Goal: Transaction & Acquisition: Purchase product/service

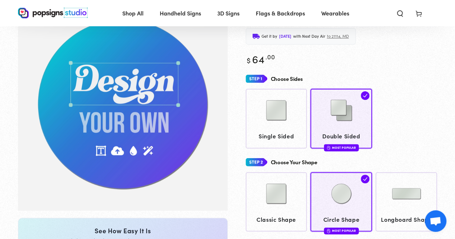
scroll to position [35, 0]
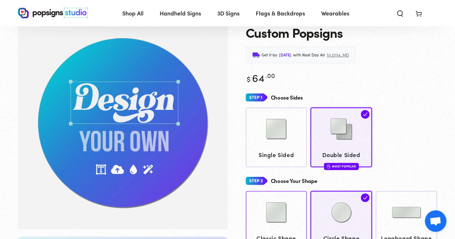
click at [224, 198] on img at bounding box center [276, 213] width 36 height 36
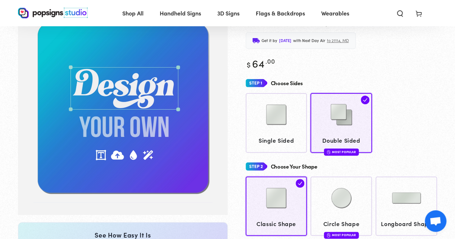
scroll to position [52, 0]
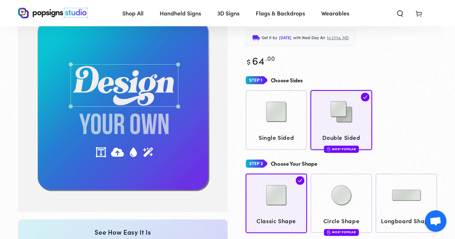
click at [224, 158] on div "Choose Your Shape" at bounding box center [342, 163] width 192 height 13
click at [224, 126] on img at bounding box center [276, 112] width 36 height 36
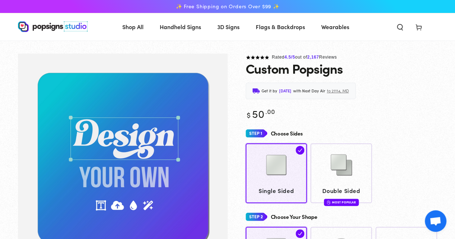
drag, startPoint x: 346, startPoint y: 72, endPoint x: 289, endPoint y: 71, distance: 56.5
click at [224, 71] on div "Custom Popsigns" at bounding box center [342, 68] width 192 height 14
click at [224, 72] on h1 "Custom Popsigns" at bounding box center [294, 68] width 97 height 14
drag, startPoint x: 315, startPoint y: 72, endPoint x: 344, endPoint y: 73, distance: 28.8
click at [224, 73] on div "Custom Popsigns" at bounding box center [342, 68] width 192 height 14
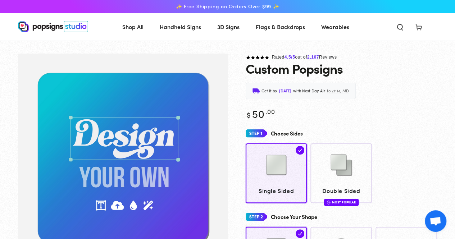
click at [224, 73] on h1 "Custom Popsigns" at bounding box center [294, 68] width 97 height 14
drag, startPoint x: 245, startPoint y: 67, endPoint x: 354, endPoint y: 73, distance: 109.2
copy h1 "Custom Popsigns"
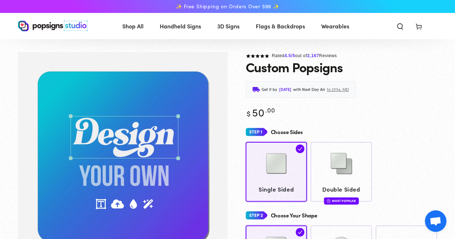
click at [224, 82] on div "Get it by Thursday, Sep 11 with Next Day Air to 21114, MD" at bounding box center [342, 89] width 192 height 17
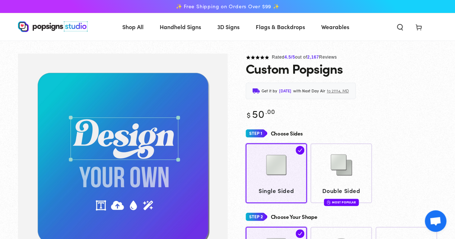
click at [224, 111] on div "Regular price $ 50 .00 Regular price Sale price $ 50 .00" at bounding box center [342, 113] width 192 height 13
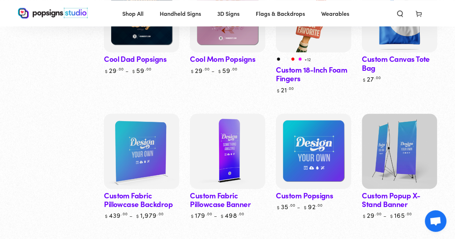
scroll to position [684, 0]
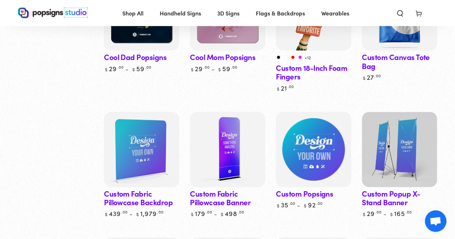
click at [316, 151] on img at bounding box center [313, 149] width 77 height 77
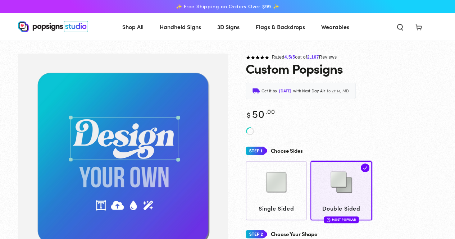
scroll to position [36, 0]
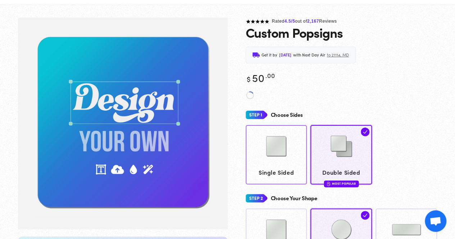
click at [280, 149] on img at bounding box center [276, 147] width 36 height 36
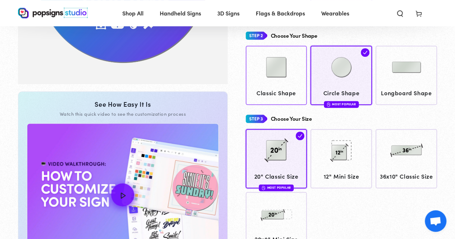
click at [275, 84] on img at bounding box center [276, 67] width 36 height 36
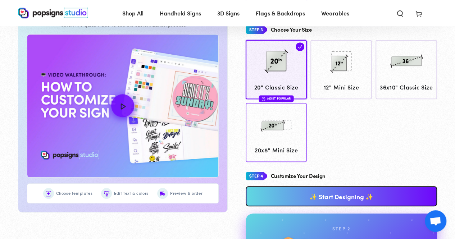
scroll to position [305, 0]
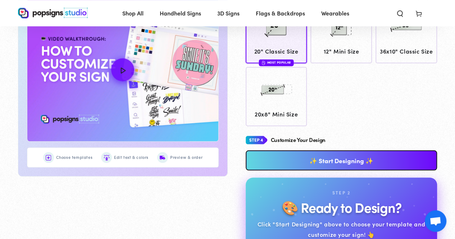
click at [346, 160] on link "✨ Start Designing ✨" at bounding box center [342, 160] width 192 height 20
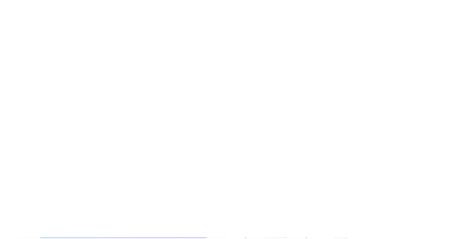
scroll to position [0, 0]
type textarea "An ancient tree with a door leading to a magical world"
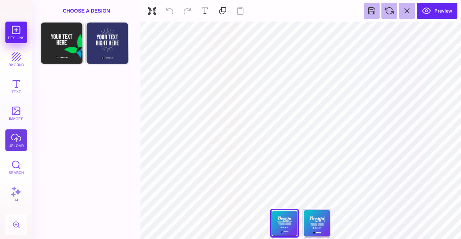
click at [20, 139] on button "upload" at bounding box center [16, 141] width 22 height 22
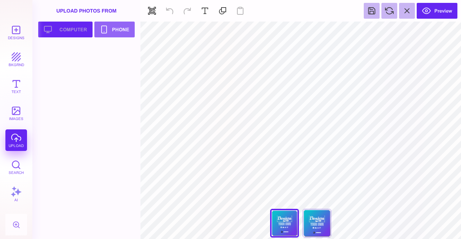
click at [74, 29] on button "Upload your artwork Computer" at bounding box center [65, 30] width 54 height 16
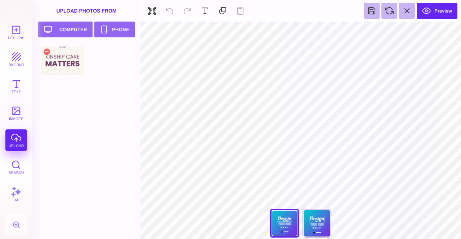
click at [71, 67] on div at bounding box center [63, 61] width 46 height 32
type input "#000000"
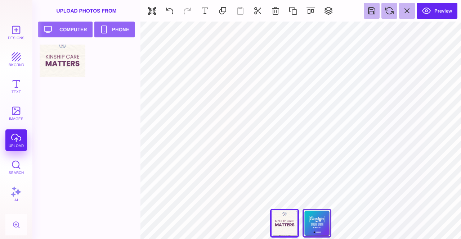
click at [324, 229] on div "Back" at bounding box center [316, 223] width 29 height 29
click at [285, 223] on div "Front" at bounding box center [284, 223] width 29 height 29
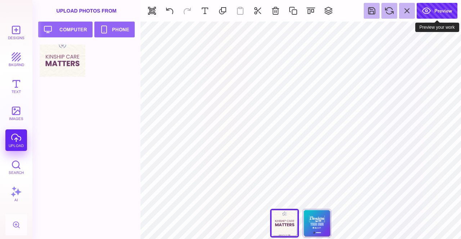
click at [435, 10] on button "Preview" at bounding box center [437, 11] width 41 height 16
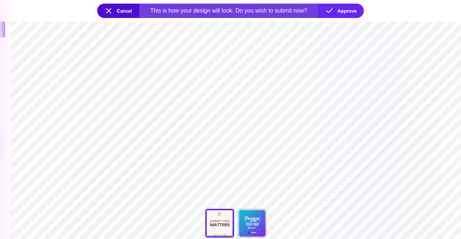
drag, startPoint x: 281, startPoint y: 124, endPoint x: 332, endPoint y: 131, distance: 51.3
click at [332, 131] on section "***** **** Front Back" at bounding box center [236, 131] width 450 height 218
click at [342, 14] on button "Approve" at bounding box center [341, 11] width 46 height 14
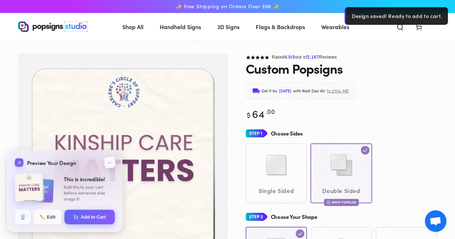
click at [112, 163] on button "←" at bounding box center [110, 163] width 12 height 12
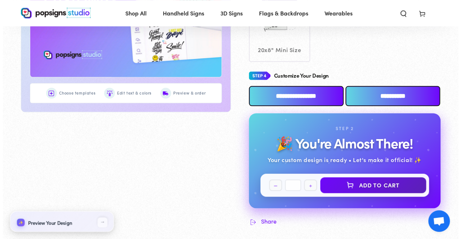
scroll to position [359, 0]
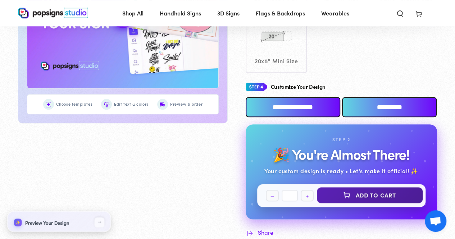
click at [342, 193] on button "Add to Cart" at bounding box center [370, 196] width 106 height 16
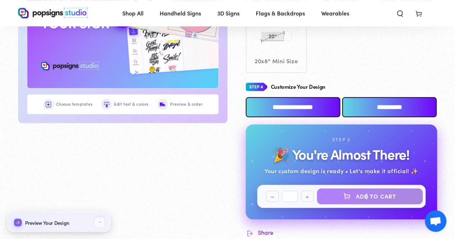
select select "**********"
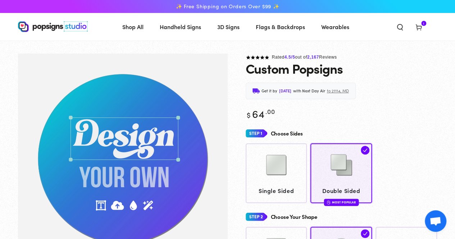
click at [416, 25] on icon at bounding box center [418, 26] width 7 height 7
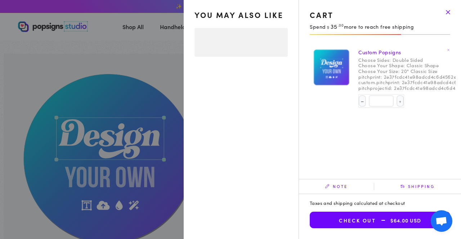
select select "**********"
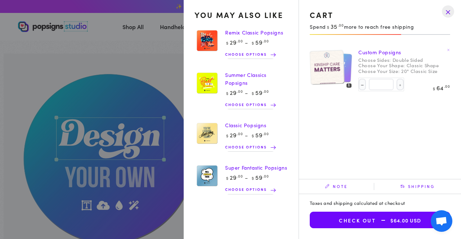
click at [390, 67] on dt "Choose Your Shape:" at bounding box center [381, 66] width 46 height 6
click at [364, 57] on dt "Choose Sides:" at bounding box center [374, 60] width 32 height 6
click at [364, 55] on link "Custom Popsigns" at bounding box center [379, 52] width 43 height 7
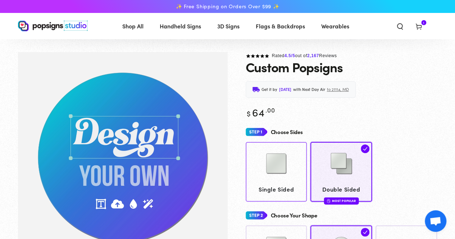
click at [284, 177] on img at bounding box center [276, 164] width 36 height 36
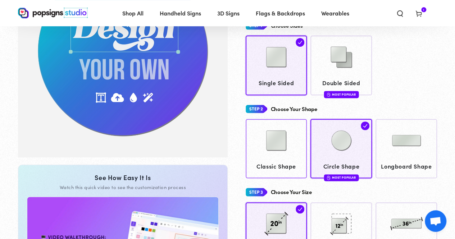
click at [286, 136] on img at bounding box center [276, 141] width 36 height 36
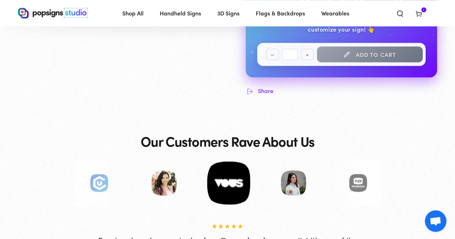
scroll to position [413, 0]
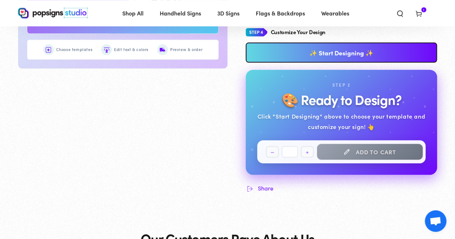
click at [323, 54] on link "✨ Start Designing ✨" at bounding box center [342, 52] width 192 height 20
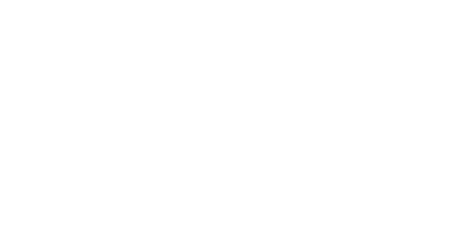
scroll to position [0, 0]
type textarea "An ancient tree with a door leading to a magical world"
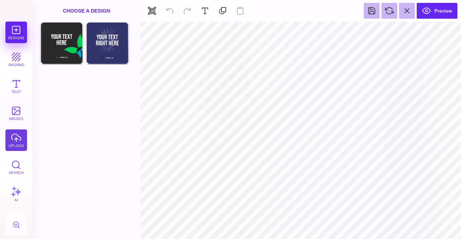
click at [21, 131] on button "upload" at bounding box center [16, 141] width 22 height 22
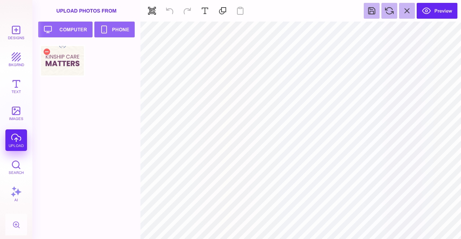
click at [70, 69] on div at bounding box center [63, 61] width 46 height 32
type input "#000000"
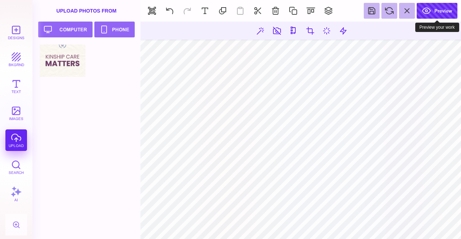
click at [429, 12] on button "Preview" at bounding box center [437, 11] width 41 height 16
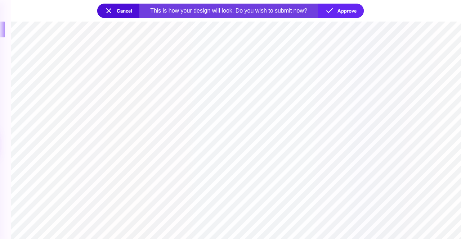
click at [351, 132] on section at bounding box center [236, 131] width 450 height 218
click at [341, 8] on button "Approve" at bounding box center [341, 11] width 46 height 14
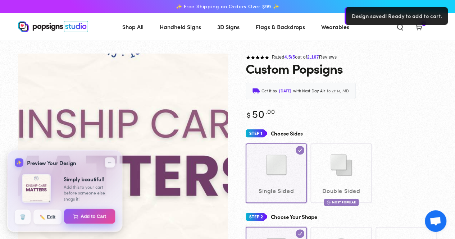
click at [93, 216] on button "Add to Cart" at bounding box center [89, 216] width 51 height 15
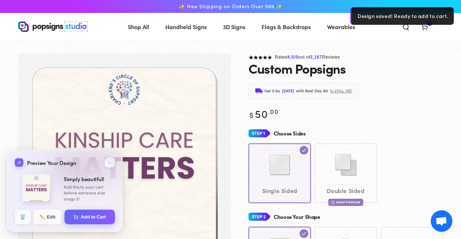
select select "**********"
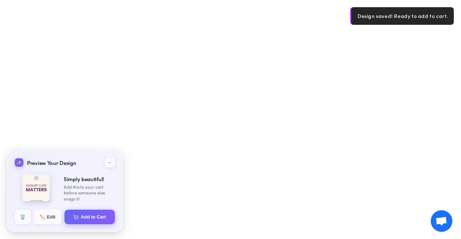
select select "**********"
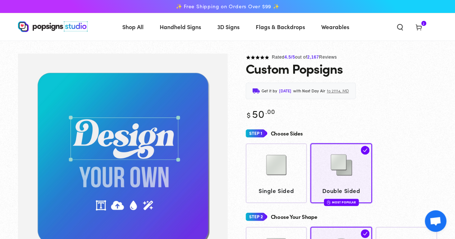
click at [415, 26] on icon at bounding box center [418, 26] width 7 height 7
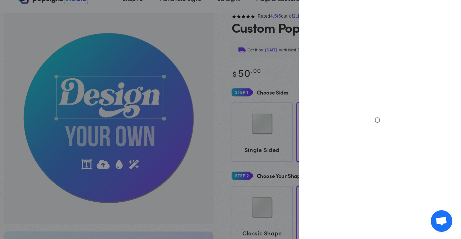
scroll to position [40, 0]
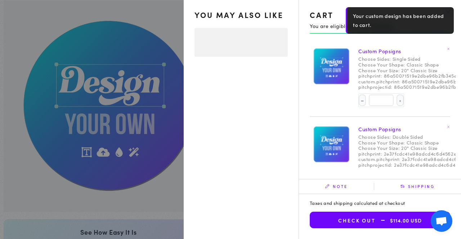
select select "**********"
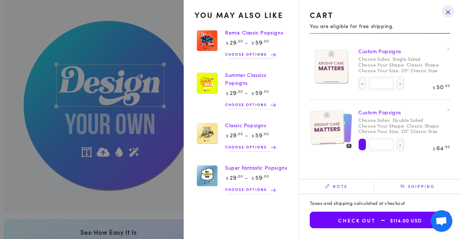
click at [361, 146] on button "Decrease quantity for Custom Popsigns" at bounding box center [362, 145] width 7 height 12
type input "*"
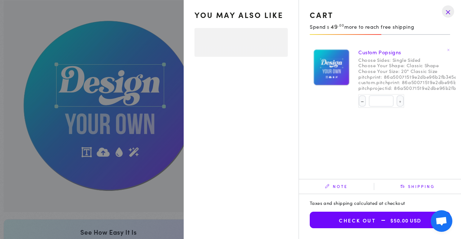
select select "**********"
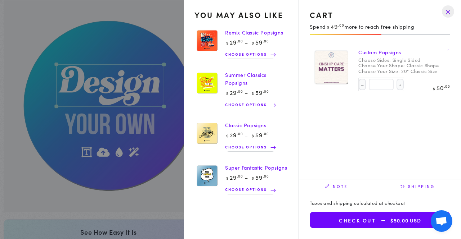
click at [384, 221] on span "$50.00 USD" at bounding box center [398, 221] width 45 height 6
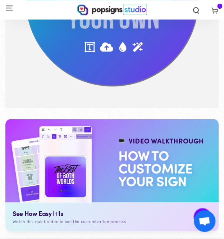
scroll to position [135, 0]
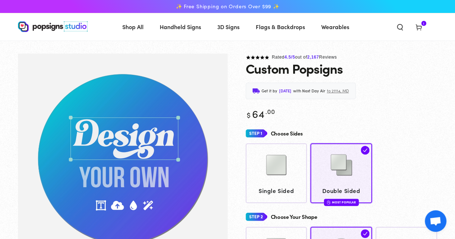
scroll to position [53, 0]
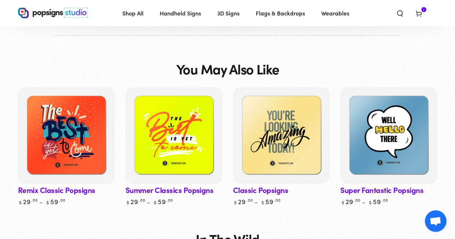
scroll to position [1071, 0]
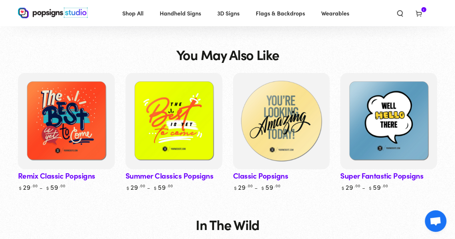
click at [264, 113] on img at bounding box center [281, 122] width 100 height 100
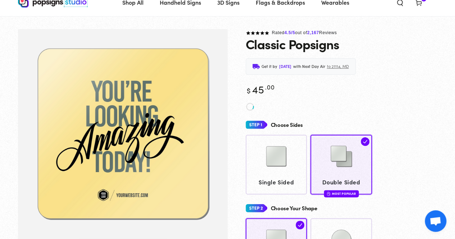
scroll to position [36, 0]
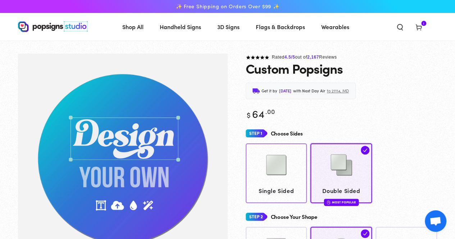
click at [289, 157] on img at bounding box center [276, 165] width 36 height 36
